Goal: Task Accomplishment & Management: Use online tool/utility

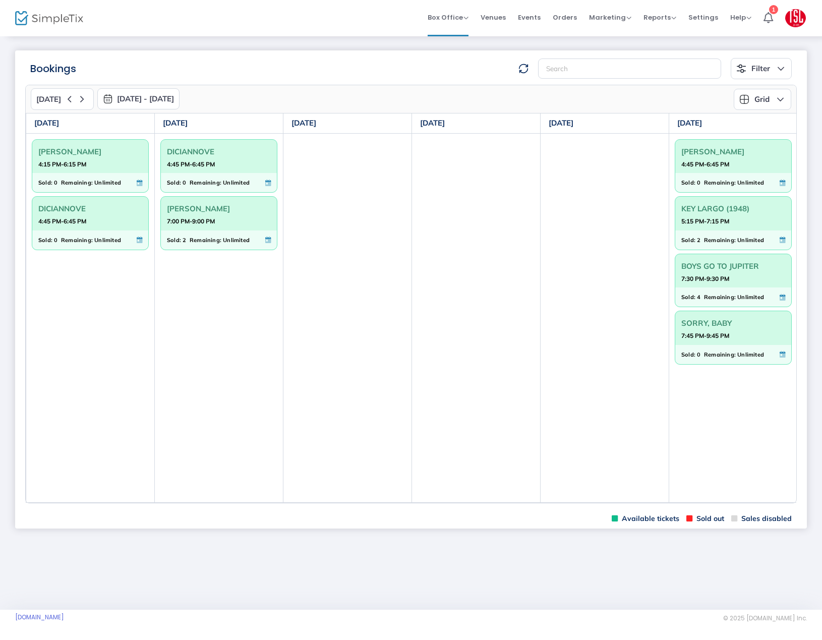
click at [716, 503] on td "[PERSON_NAME] 4:45 PM-6:45 PM Sold: 0 Remaining: Unlimited KEY LARGO (1948) 5:1…" at bounding box center [734, 317] width 129 height 369
click at [716, 501] on td "[PERSON_NAME] 4:45 PM-6:45 PM Sold: 0 Remaining: Unlimited KEY LARGO (1948) 5:1…" at bounding box center [734, 317] width 129 height 369
click at [712, 503] on table "[DATE] [DATE] [DATE] [DATE] [DATE] [DATE] [DATE] [PERSON_NAME] 4:15 PM-6:15 PM …" at bounding box center [476, 308] width 901 height 390
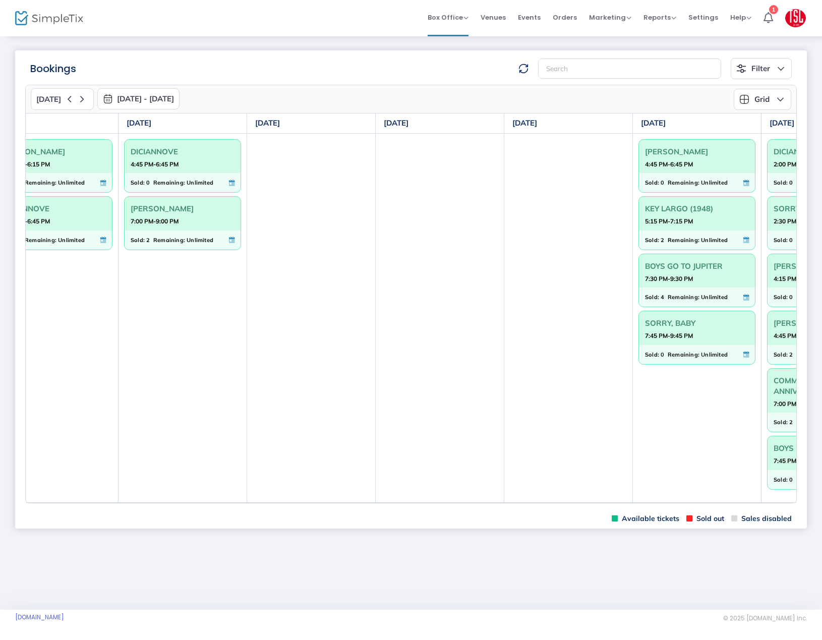
scroll to position [0, 37]
drag, startPoint x: 714, startPoint y: 505, endPoint x: 739, endPoint y: 506, distance: 24.8
click at [731, 505] on m-panel-content "[DATE] [DATE] - [DATE] [DATE] [DATE] Su Mo Tu We Th Fr Sa 27 28 29 30 31 1 2 3 …" at bounding box center [411, 294] width 792 height 430
click at [742, 505] on m-panel-content "[DATE] [DATE] - [DATE] [DATE] [DATE] Su Mo Tu We Th Fr Sa 27 28 29 30 31 1 2 3 …" at bounding box center [411, 294] width 792 height 430
click at [755, 495] on td "[PERSON_NAME] 4:45 PM-6:45 PM Sold: 0 Remaining: Unlimited KEY LARGO (1948) 5:1…" at bounding box center [697, 317] width 129 height 369
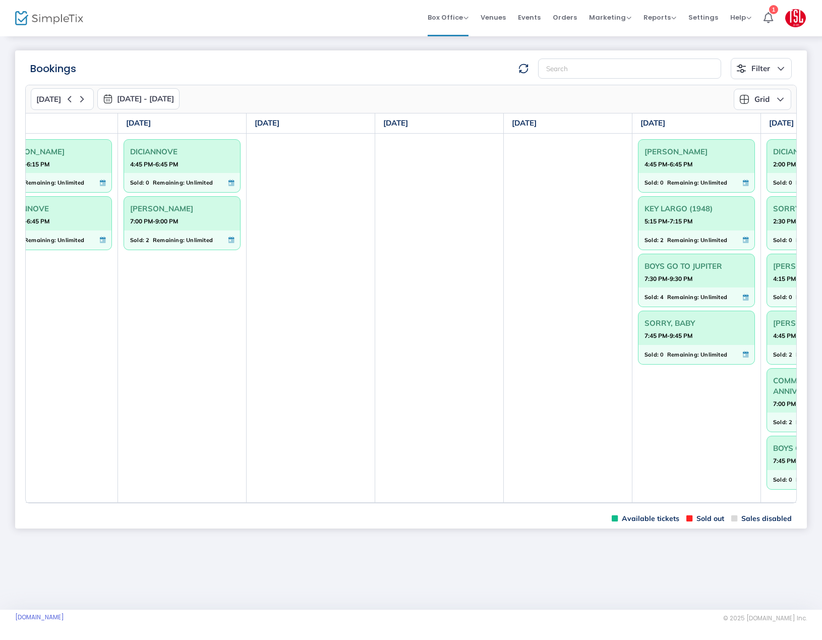
click at [755, 506] on m-panel-content "[DATE] [DATE] - [DATE] [DATE] [DATE] Su Mo Tu We Th Fr Sa 27 28 29 30 31 1 2 3 …" at bounding box center [411, 294] width 792 height 430
click at [756, 497] on td "[PERSON_NAME] 4:45 PM-6:45 PM Sold: 0 Remaining: Unlimited KEY LARGO (1948) 5:1…" at bounding box center [697, 317] width 129 height 369
click at [757, 503] on table "[DATE] [DATE] [DATE] [DATE] [DATE] [DATE] [DATE] [PERSON_NAME] 4:15 PM-6:15 PM …" at bounding box center [439, 308] width 901 height 390
click at [759, 503] on div "[DATE] [DATE] [DATE] [DATE] [DATE] [DATE] [DATE] [PERSON_NAME] 4:15 PM-6:15 PM …" at bounding box center [411, 308] width 771 height 390
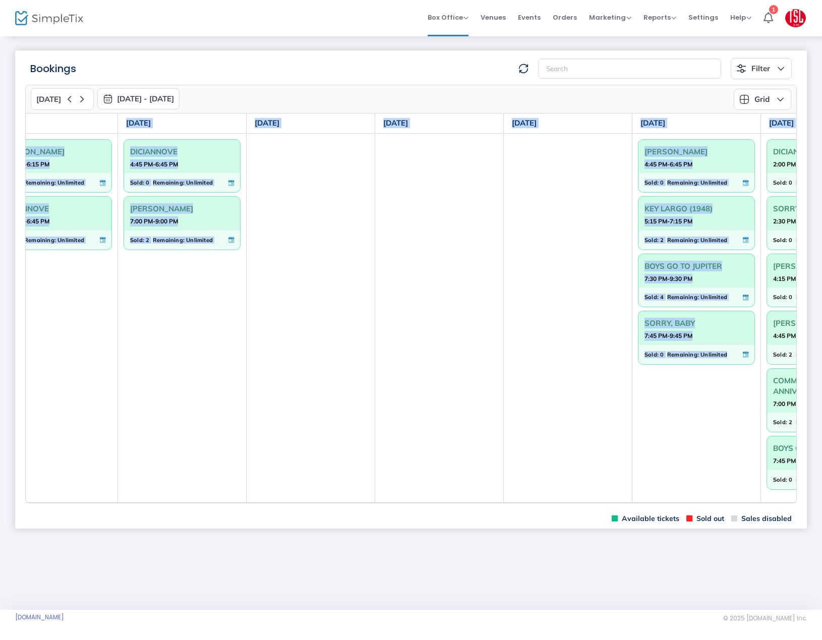
drag, startPoint x: 712, startPoint y: 504, endPoint x: 832, endPoint y: 496, distance: 119.8
click at [822, 496] on html "Processing... please wait Box Office Sell Tickets Bookings Sell Season Pass Ven…" at bounding box center [411, 320] width 822 height 640
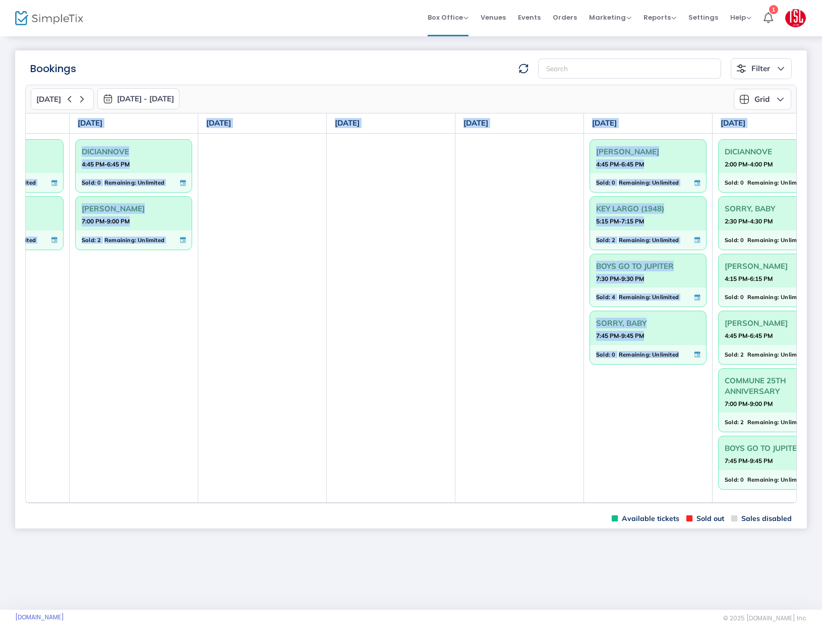
scroll to position [0, 130]
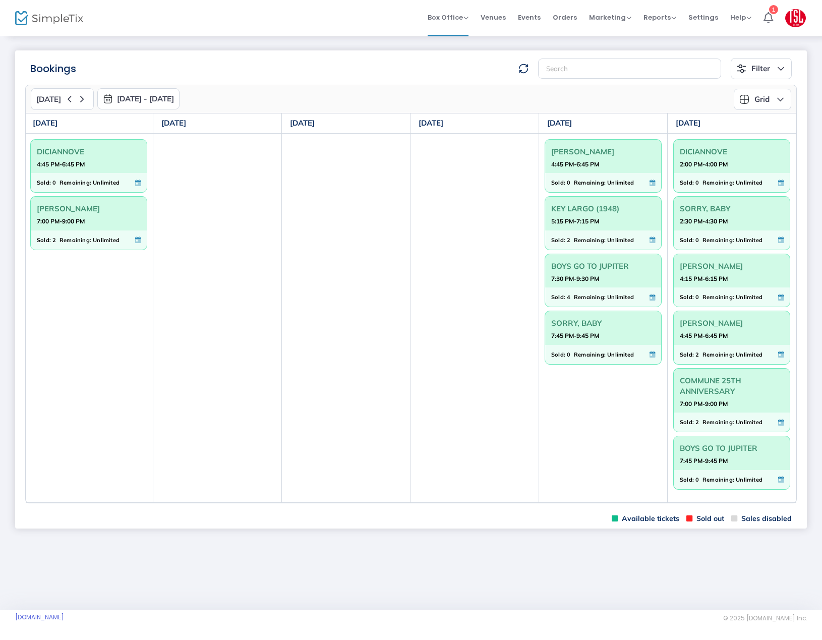
click at [780, 562] on div "Bookings Filter Minimum available capacity Events [PERSON_NAME] DICIANNOVE [PER…" at bounding box center [411, 322] width 822 height 575
